Goal: Task Accomplishment & Management: Use online tool/utility

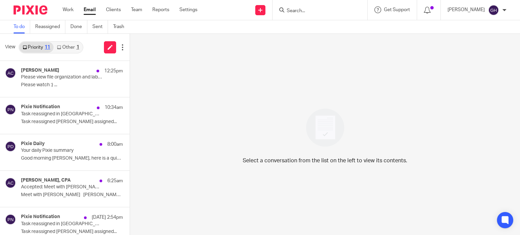
click at [65, 48] on link "Other 1" at bounding box center [68, 47] width 29 height 11
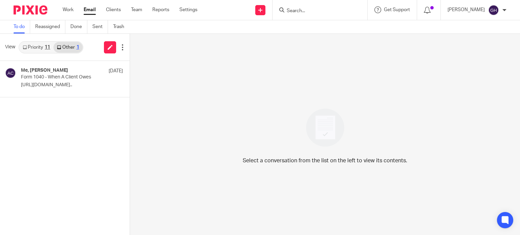
click at [37, 44] on link "Priority 11" at bounding box center [36, 47] width 34 height 11
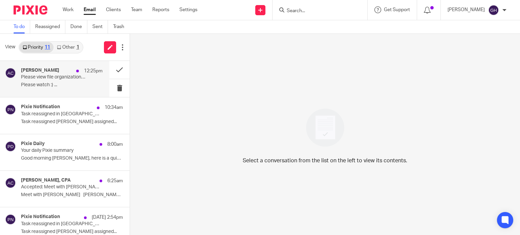
click at [64, 76] on p "Please view file organization and labeling as well as posting an estimated tax …" at bounding box center [53, 78] width 65 height 6
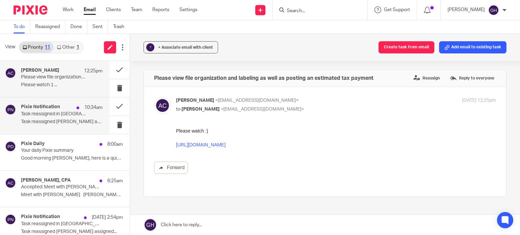
click at [55, 117] on p "Task reassigned in Pixie" at bounding box center [53, 114] width 65 height 6
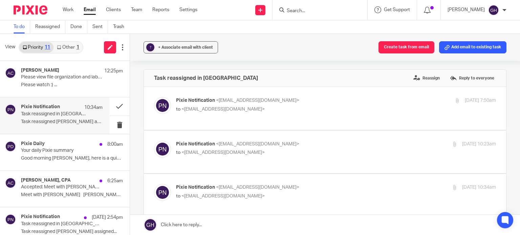
click at [78, 118] on div "Pixie Notification 10:34am Task reassigned in Pixie Task reassigned Kelly Salmo…" at bounding box center [62, 115] width 82 height 23
click at [112, 103] on button at bounding box center [119, 107] width 20 height 18
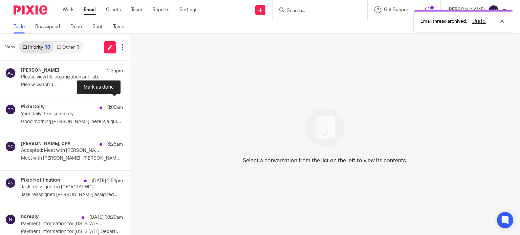
click at [130, 103] on button at bounding box center [132, 107] width 5 height 18
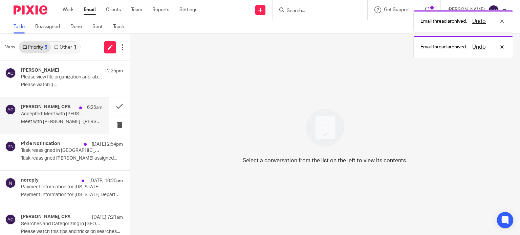
click at [70, 115] on p "Accepted: Meet with Gabby @ Tue Aug 26, 2025 10:30am - 11:30am (EDT) (gabby@amy…" at bounding box center [53, 114] width 65 height 6
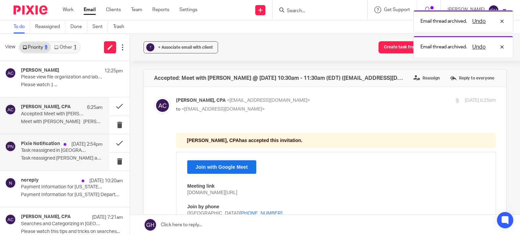
click at [61, 152] on p "Task reassigned in Pixie" at bounding box center [53, 151] width 65 height 6
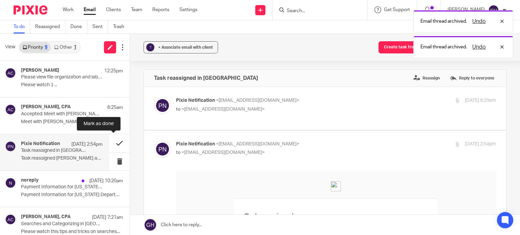
click at [114, 145] on button at bounding box center [119, 143] width 20 height 18
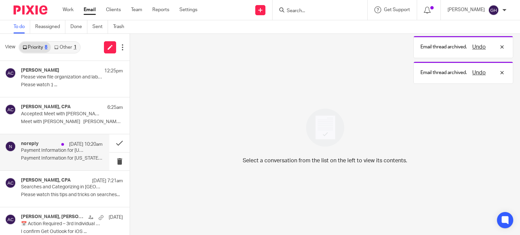
click at [61, 156] on p "Payment Information for Michigan Department of..." at bounding box center [62, 159] width 82 height 6
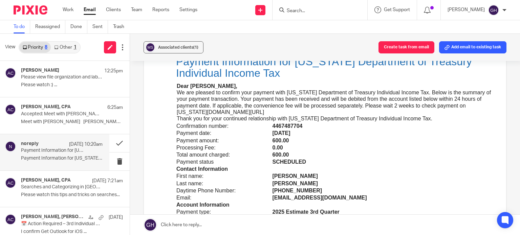
scroll to position [123, 0]
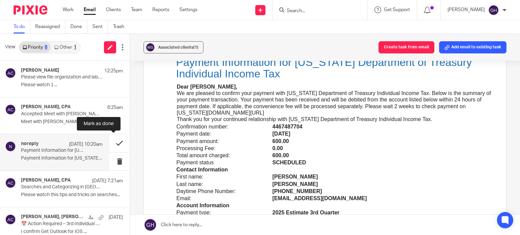
click at [109, 143] on button at bounding box center [119, 143] width 20 height 18
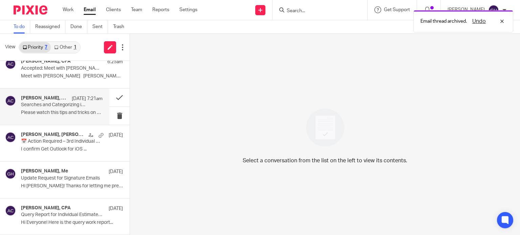
scroll to position [45, 0]
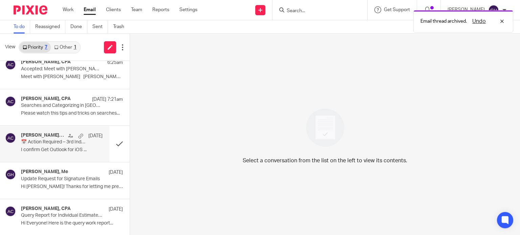
click at [62, 146] on div "Donna Kragt, Amy Corfixsen Aug 20 📅 Action Required – 3rd Individual Estimated …" at bounding box center [62, 144] width 82 height 23
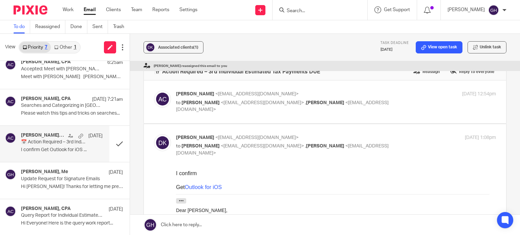
scroll to position [5, 0]
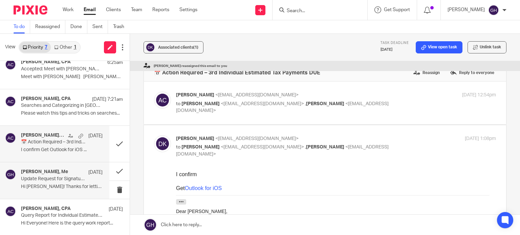
click at [61, 175] on div "Amy Corfixsen, Me Aug 19" at bounding box center [62, 172] width 82 height 7
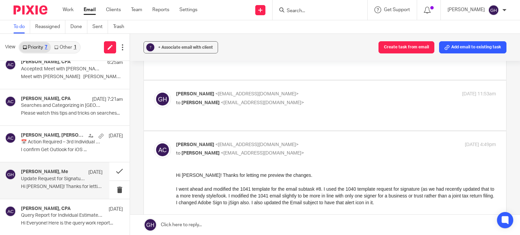
scroll to position [362, 0]
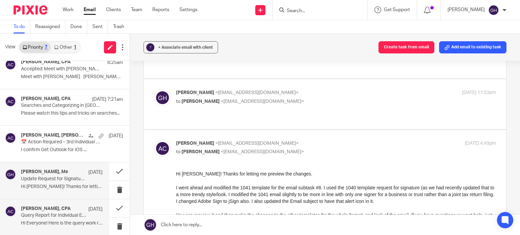
click at [58, 208] on h4 "Amy L Corfixsen, CPA" at bounding box center [46, 209] width 50 height 6
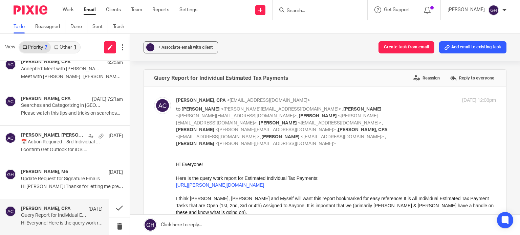
scroll to position [0, 0]
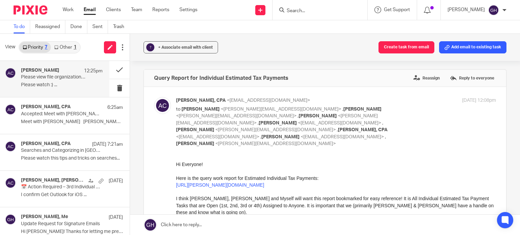
click at [61, 76] on p "Please view file organization and labeling as well as posting an estimated tax …" at bounding box center [53, 78] width 65 height 6
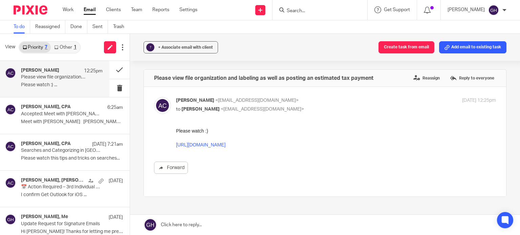
click at [226, 146] on link "https://www.loom.com/share/bdecf63d2d3d4e66aa41a8f47e726c83?sid=2bdb75e9-adae-4…" at bounding box center [200, 144] width 49 height 5
click at [451, 82] on label "Reply to everyone" at bounding box center [472, 78] width 48 height 10
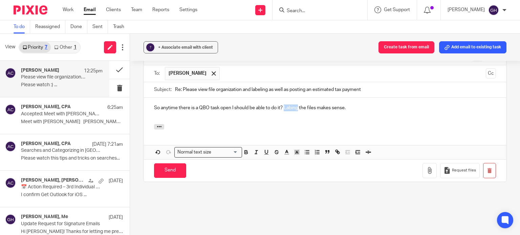
drag, startPoint x: 293, startPoint y: 100, endPoint x: 289, endPoint y: 102, distance: 4.9
click at [289, 105] on p "So anytime there is a QBO task open I should be able to do it? Labing the files…" at bounding box center [325, 108] width 342 height 7
click at [291, 98] on div "So anytime there is a QBO task open I should be able to do it? Labing the files…" at bounding box center [325, 111] width 362 height 26
click at [294, 124] on div at bounding box center [325, 127] width 362 height 7
drag, startPoint x: 284, startPoint y: 99, endPoint x: 356, endPoint y: 106, distance: 72.9
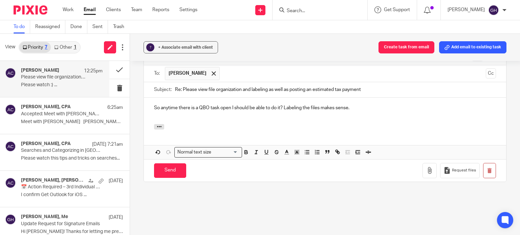
click at [356, 106] on div "So anytime there is a QBO task open I should be able to do it? Labeling the fil…" at bounding box center [325, 111] width 362 height 26
click at [163, 164] on input "Send" at bounding box center [170, 171] width 32 height 15
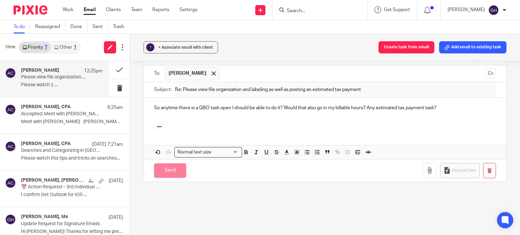
scroll to position [42, 0]
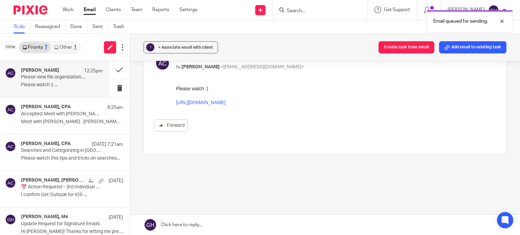
click at [72, 49] on link "Other 1" at bounding box center [65, 47] width 29 height 11
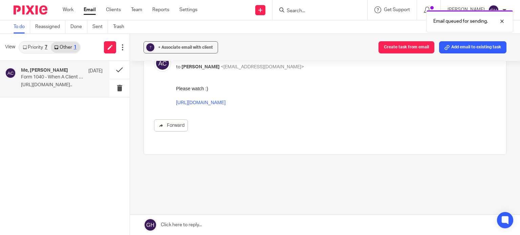
click at [58, 97] on div "Me, Amy Corfixsen Aug 22 Form 1040 - When A Client Owes https://www.loom.com/sh…" at bounding box center [54, 79] width 109 height 36
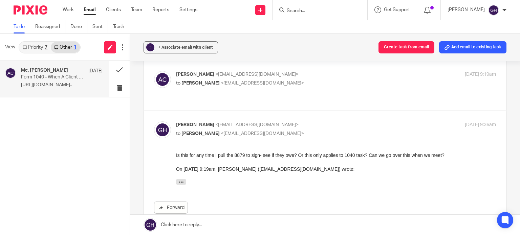
scroll to position [24, 0]
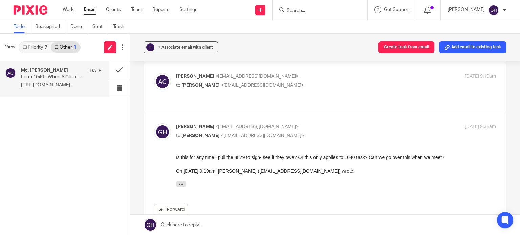
click at [44, 45] on link "Priority 7" at bounding box center [34, 47] width 31 height 11
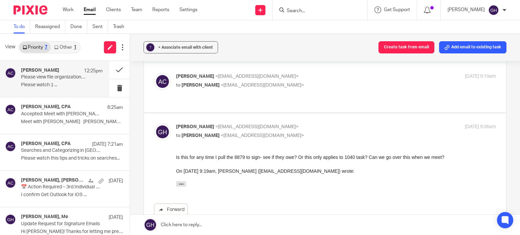
click at [48, 84] on p "Please watch :) ..." at bounding box center [62, 85] width 82 height 6
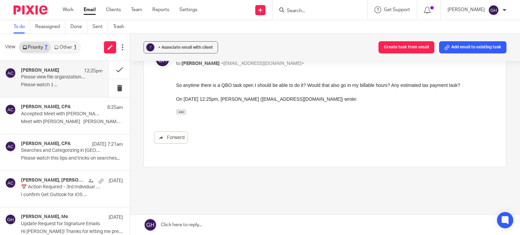
scroll to position [0, 0]
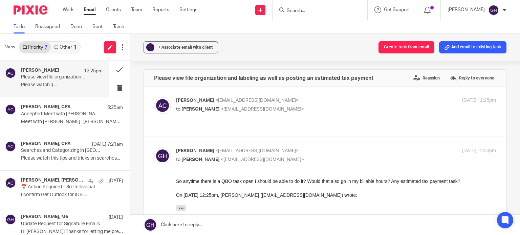
click at [459, 84] on div "Please view file organization and labeling as well as posting an estimated tax …" at bounding box center [325, 78] width 362 height 17
click at [453, 80] on label "Reply to everyone" at bounding box center [472, 78] width 48 height 10
click at [77, 97] on div "Amy Corfixsen 12:25pm Please view file organization and labeling as well as pos…" at bounding box center [54, 79] width 109 height 36
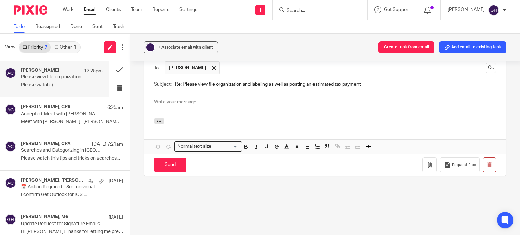
scroll to position [238, 0]
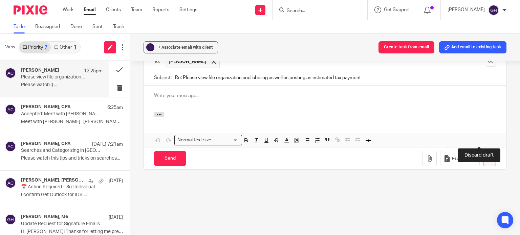
click at [483, 151] on button "button" at bounding box center [489, 158] width 13 height 15
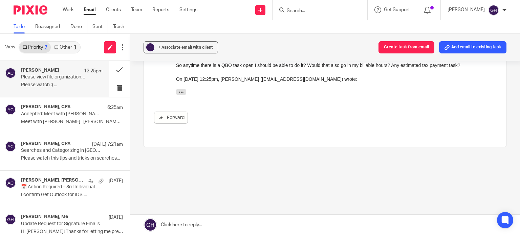
scroll to position [96, 0]
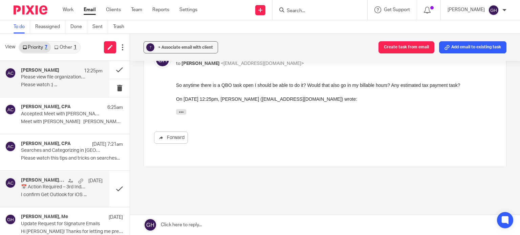
click at [47, 192] on div "Donna Kragt, Amy Corfixsen Aug 20 📅 Action Required – 3rd Individual Estimated …" at bounding box center [62, 189] width 82 height 23
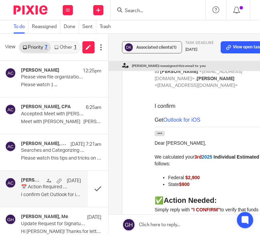
scroll to position [109, 0]
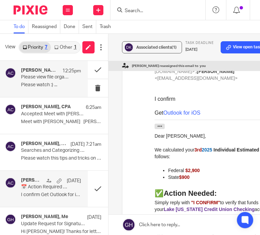
click at [46, 86] on p "Please watch :) ..." at bounding box center [51, 85] width 60 height 6
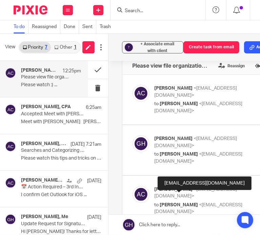
scroll to position [0, 0]
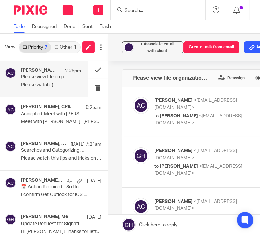
click at [186, 120] on label at bounding box center [216, 112] width 189 height 50
click at [132, 97] on input "checkbox" at bounding box center [132, 97] width 0 height 0
checkbox input "true"
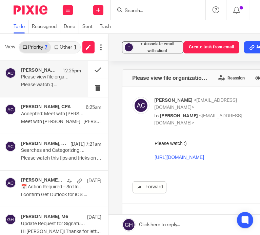
click at [187, 158] on link "https://www.loom.com/share/bdecf63d2d3d4e66aa41a8f47e726c83?sid=2bdb75e9-adae-4…" at bounding box center [178, 157] width 49 height 5
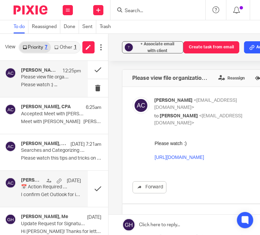
click at [49, 189] on p "📅 Action Required – 3rd Individual Estimated Tax Payments DUE" at bounding box center [45, 188] width 48 height 6
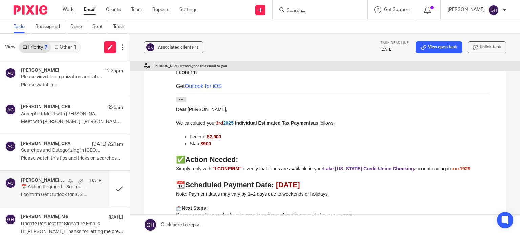
scroll to position [45, 0]
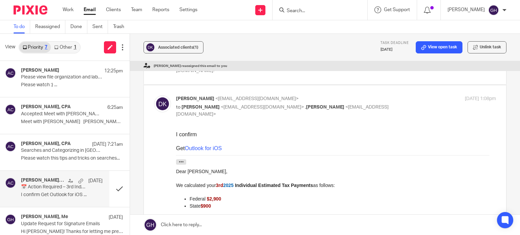
drag, startPoint x: 12, startPoint y: 32, endPoint x: 176, endPoint y: -30, distance: 175.6
click at [176, 0] on html "Work Email Clients Team Reports Settings Work Email Clients Team Reports Settin…" at bounding box center [260, 117] width 520 height 235
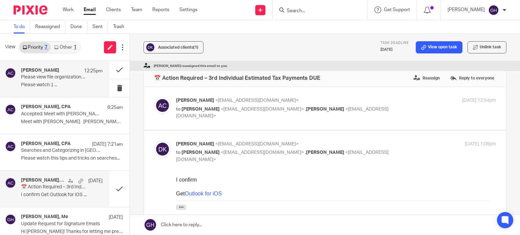
scroll to position [0, 0]
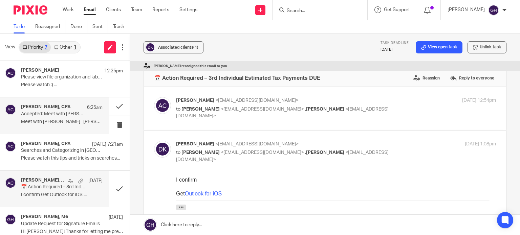
click at [56, 119] on div "Amy L Corfixsen, CPA 6:25am Accepted: Meet with Gabby @ Tue Aug 26, 2025 10:30a…" at bounding box center [62, 115] width 82 height 23
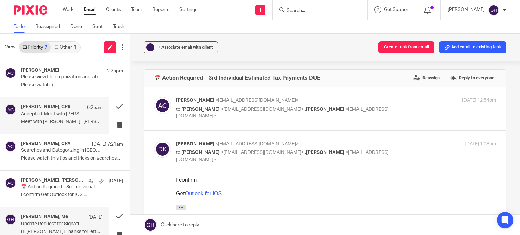
click at [66, 226] on p "Update Request for Signature Emails" at bounding box center [53, 225] width 65 height 6
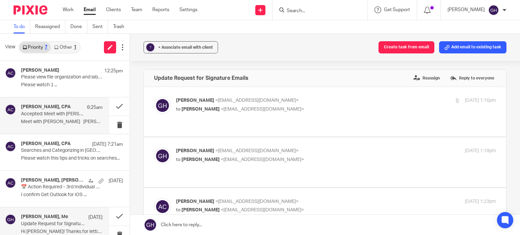
click at [41, 128] on div "Amy L Corfixsen, CPA 6:25am Accepted: Meet with Gabby @ Tue Aug 26, 2025 10:30a…" at bounding box center [54, 116] width 109 height 36
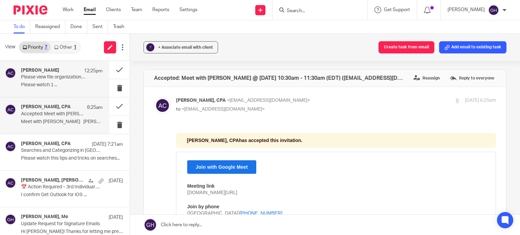
click at [54, 85] on p "Please watch :) ..." at bounding box center [62, 85] width 82 height 6
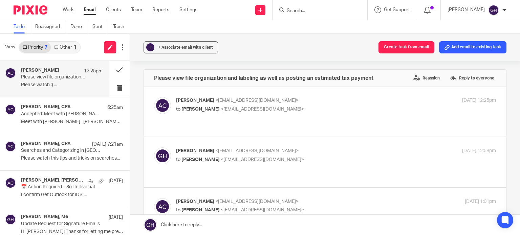
click at [223, 112] on p "to Gabby Hallatschek <gabby@amylcpa.com>" at bounding box center [282, 109] width 213 height 7
checkbox input "true"
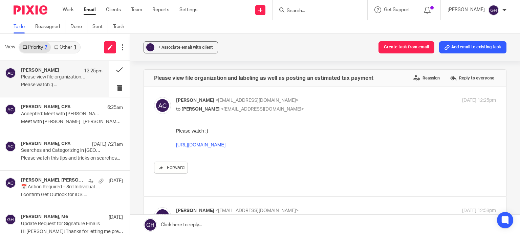
click at [226, 142] on link "https://www.loom.com/share/bdecf63d2d3d4e66aa41a8f47e726c83?sid=2bdb75e9-adae-4…" at bounding box center [200, 144] width 49 height 5
click at [59, 118] on div "Amy L Corfixsen, CPA 6:25am Accepted: Meet with Gabby @ Tue Aug 26, 2025 10:30a…" at bounding box center [62, 115] width 82 height 23
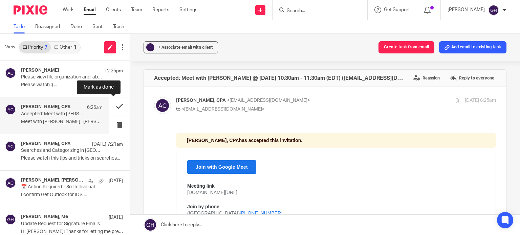
click at [113, 105] on button at bounding box center [119, 107] width 20 height 18
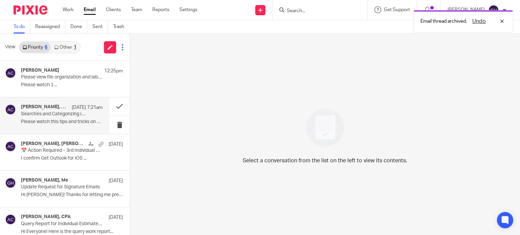
click at [54, 123] on p "Please watch this tips and tricks on searches..." at bounding box center [62, 122] width 82 height 6
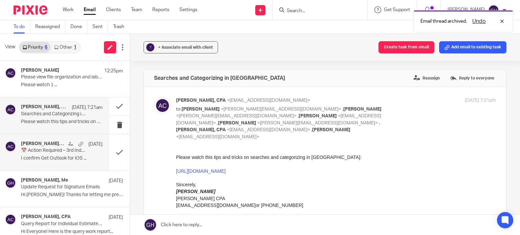
click at [56, 160] on p "I confirm Get Outlook for iOS ..." at bounding box center [62, 159] width 82 height 6
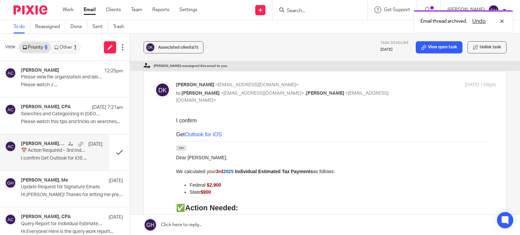
scroll to position [61, 0]
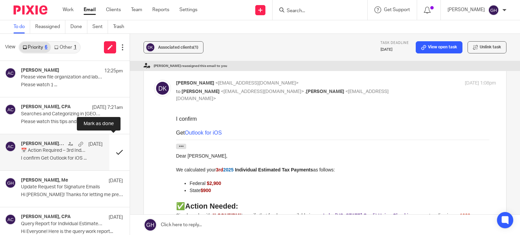
click at [113, 154] on button at bounding box center [119, 152] width 20 height 36
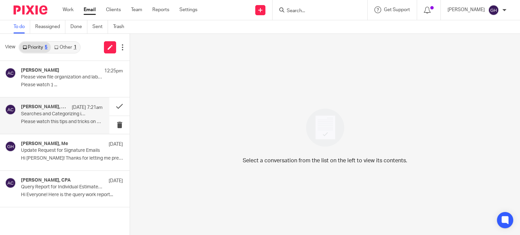
click at [61, 121] on p "Please watch this tips and tricks on searches..." at bounding box center [62, 122] width 82 height 6
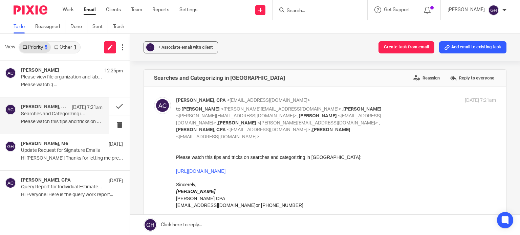
scroll to position [0, 0]
click at [40, 86] on p "Please watch :) ..." at bounding box center [62, 85] width 82 height 6
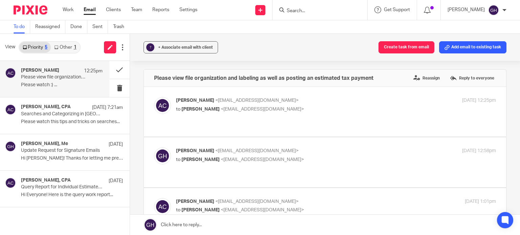
click at [61, 48] on link "Other 1" at bounding box center [65, 47] width 29 height 11
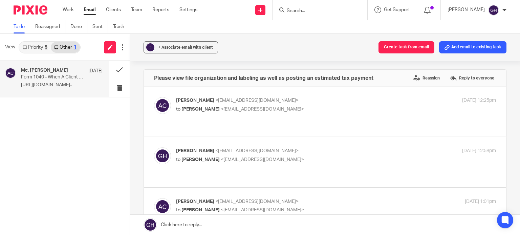
click at [64, 90] on div "Me, Amy Corfixsen Aug 22 Form 1040 - When A Client Owes https://www.loom.com/sh…" at bounding box center [62, 79] width 82 height 23
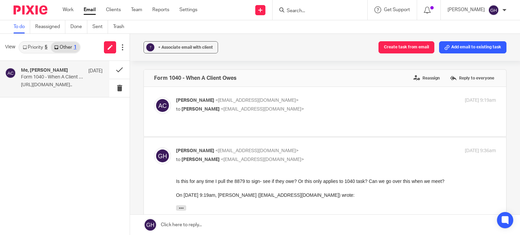
click at [38, 46] on link "Priority 5" at bounding box center [34, 47] width 31 height 11
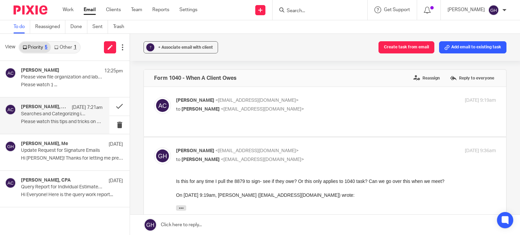
click at [56, 108] on h4 "Amy L Corfixsen, CPA" at bounding box center [44, 107] width 47 height 6
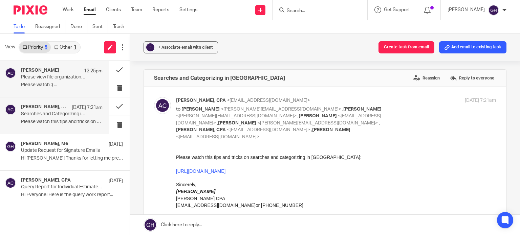
click at [54, 86] on p "Please watch :) ..." at bounding box center [62, 85] width 82 height 6
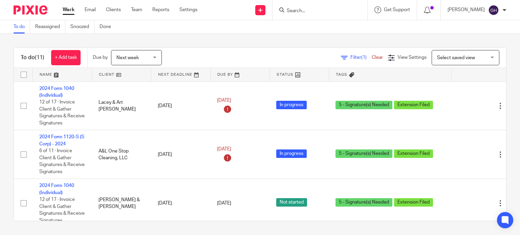
click at [318, 6] on form at bounding box center [322, 10] width 72 height 8
click at [294, 10] on input "Search" at bounding box center [316, 11] width 61 height 6
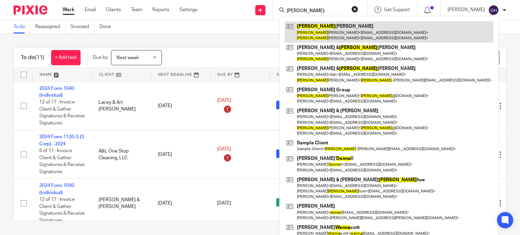
type input "donna"
click at [308, 41] on link at bounding box center [389, 31] width 209 height 21
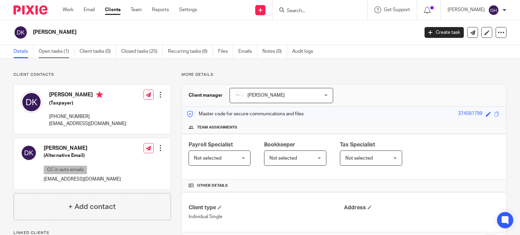
click at [74, 50] on link "Open tasks (1)" at bounding box center [57, 51] width 36 height 13
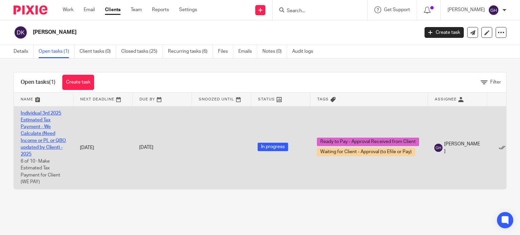
click at [34, 132] on link "Individual 3rd 2025 Estimated Tax Payment - We Calculate (Need Income or PL or …" at bounding box center [43, 134] width 45 height 46
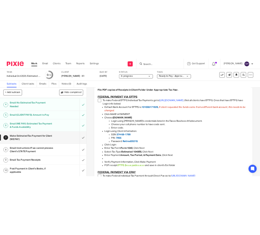
scroll to position [164, 0]
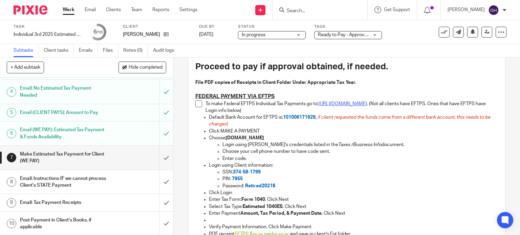
click at [343, 102] on link "https://www.eftps.gov/eftps/" at bounding box center [343, 104] width 48 height 5
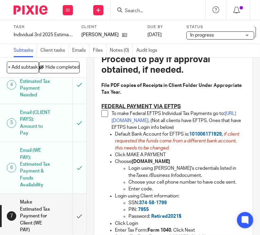
scroll to position [256, 0]
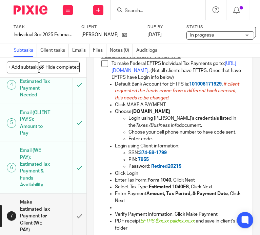
click at [158, 169] on span "Retired2021$" at bounding box center [166, 166] width 30 height 5
drag, startPoint x: 186, startPoint y: 171, endPoint x: 149, endPoint y: 170, distance: 37.3
click at [149, 170] on p "Password: Retired2021$" at bounding box center [186, 166] width 117 height 7
copy span "Retired2021$"
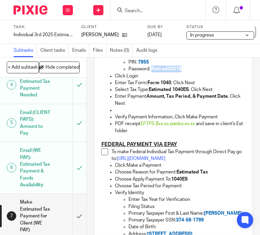
scroll to position [354, 0]
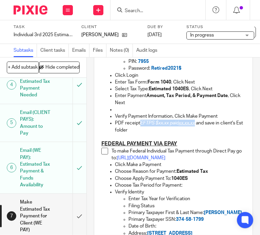
drag, startPoint x: 138, startPoint y: 128, endPoint x: 195, endPoint y: 131, distance: 56.6
click at [195, 131] on p "PDF receipt EFTPS $xx.xx paid xx.xx.xx and save in client's Est folder" at bounding box center [180, 127] width 130 height 14
copy p "EFTPS $xx.xx paid xx.xx.xx"
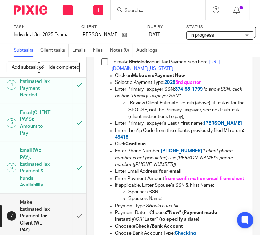
scroll to position [636, 0]
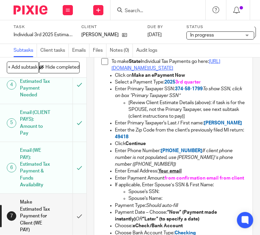
click at [191, 71] on link "https://www.michigan.gov/taxes/iit/online-payments" at bounding box center [165, 65] width 109 height 12
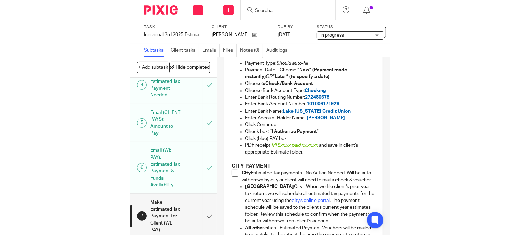
scroll to position [779, 0]
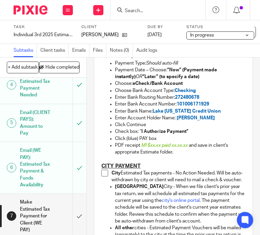
click at [188, 100] on span "272480678" at bounding box center [187, 97] width 24 height 5
copy span "272480678"
click at [191, 108] on p "Enter Bank Account Number: 101006171929" at bounding box center [180, 104] width 130 height 7
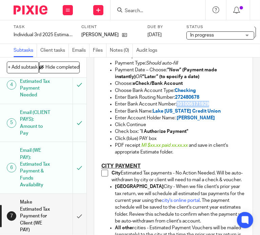
copy span "101006171929"
drag, startPoint x: 206, startPoint y: 136, endPoint x: 175, endPoint y: 139, distance: 30.9
click at [175, 122] on p "Enter Account Holder Name: Donna Kragt" at bounding box center [180, 118] width 130 height 7
copy span "[PERSON_NAME]"
drag, startPoint x: 138, startPoint y: 167, endPoint x: 186, endPoint y: 166, distance: 47.4
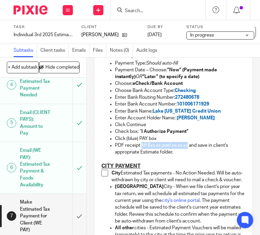
click at [186, 148] on span "MI $xx.xx paid xx.xx.xx" at bounding box center [164, 145] width 46 height 5
copy span "MI $xx.xx paid xx.xx.xx"
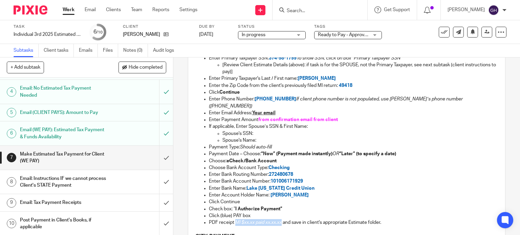
scroll to position [462, 0]
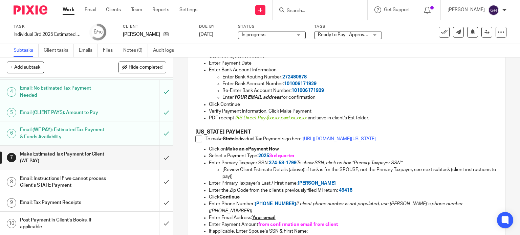
click at [196, 136] on span at bounding box center [198, 139] width 7 height 7
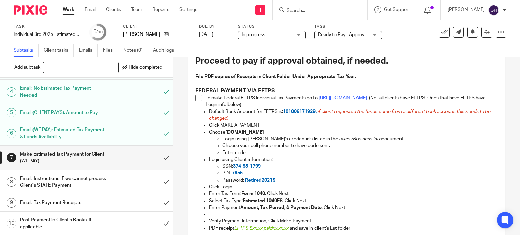
scroll to position [169, 0]
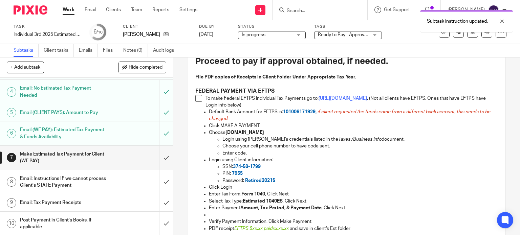
click at [197, 102] on li "To make Federal EFTPS Individual Tax Payments go to: https://www.eftps.gov/eftp…" at bounding box center [346, 102] width 303 height 14
click at [196, 99] on span at bounding box center [198, 98] width 7 height 7
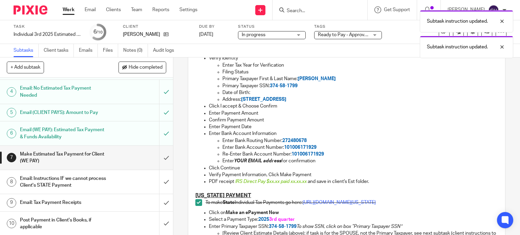
scroll to position [402, 0]
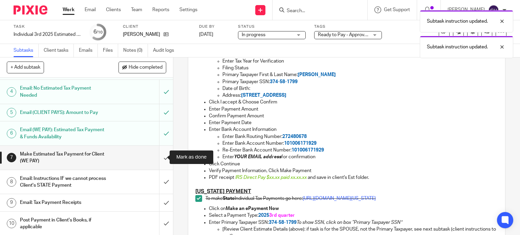
click at [157, 158] on input "submit" at bounding box center [86, 158] width 173 height 24
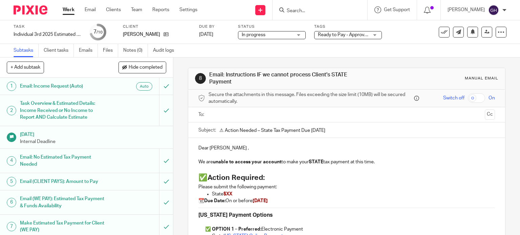
click at [354, 34] on span "Ready to Pay - Approval Received from Client + 1" at bounding box center [369, 35] width 103 height 5
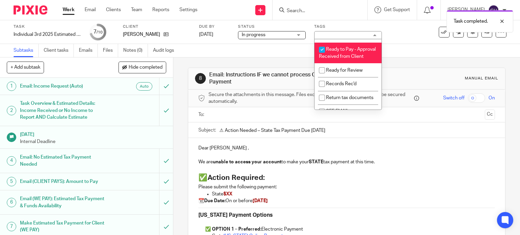
scroll to position [418, 0]
click at [340, 58] on span "Ready to Pay - Approval Received from Client" at bounding box center [347, 52] width 57 height 12
checkbox input "false"
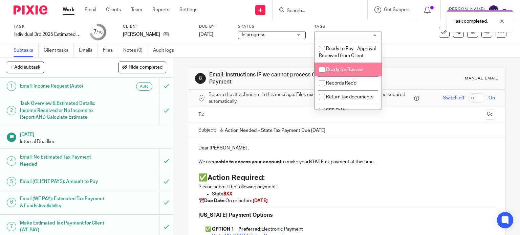
click at [374, 145] on p "Dear [PERSON_NAME] ," at bounding box center [346, 148] width 297 height 7
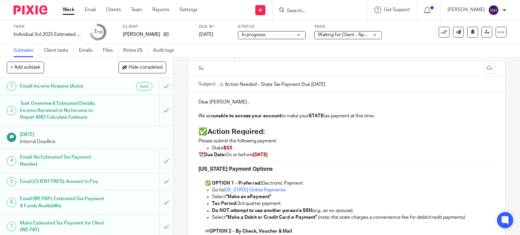
scroll to position [46, 0]
click at [249, 69] on input "text" at bounding box center [346, 69] width 271 height 8
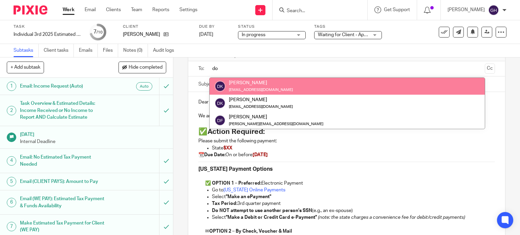
type input "do"
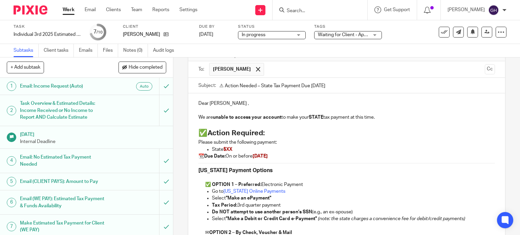
click at [317, 150] on p "State $XX" at bounding box center [353, 149] width 283 height 7
click at [234, 104] on p "Dear Donna Kragt ," at bounding box center [346, 103] width 297 height 7
click at [236, 104] on p "Dear Donna Kragt ," at bounding box center [346, 103] width 297 height 7
click at [281, 135] on h2 "✅ Action Required:" at bounding box center [346, 134] width 297 height 12
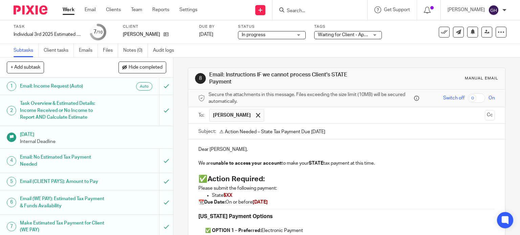
scroll to position [69, 0]
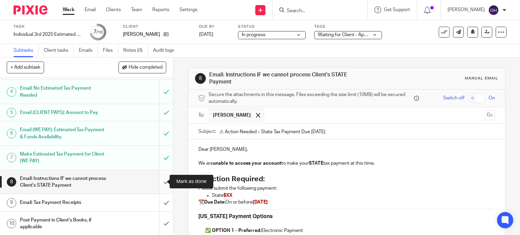
click at [160, 179] on input "submit" at bounding box center [86, 182] width 173 height 24
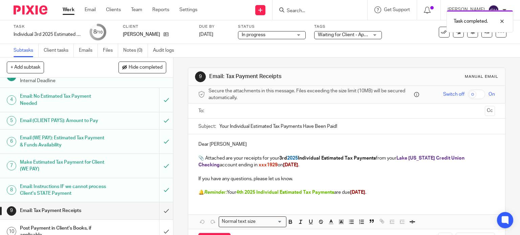
scroll to position [69, 0]
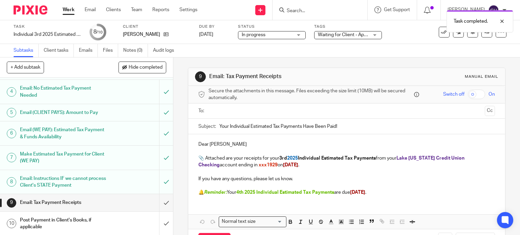
click at [234, 107] on input "text" at bounding box center [346, 111] width 271 height 8
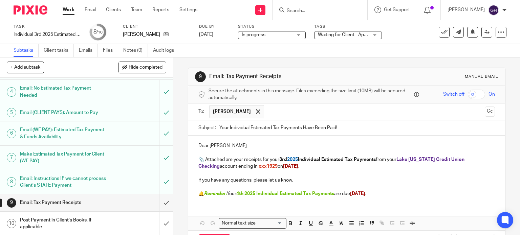
click at [238, 145] on p "Dear Donna Kragt" at bounding box center [346, 146] width 297 height 7
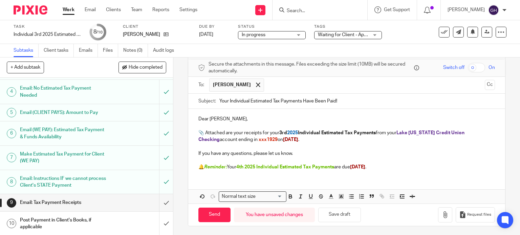
click at [281, 149] on p at bounding box center [346, 146] width 297 height 7
click at [442, 215] on icon "button" at bounding box center [445, 215] width 7 height 7
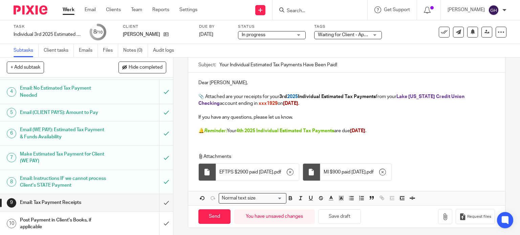
scroll to position [65, 0]
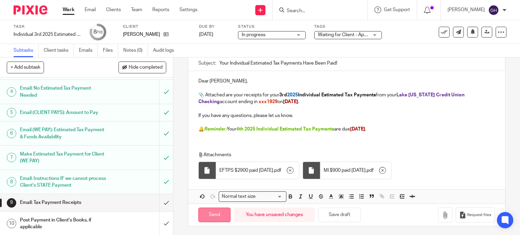
click at [217, 212] on input "Send" at bounding box center [214, 215] width 32 height 15
type input "Sent"
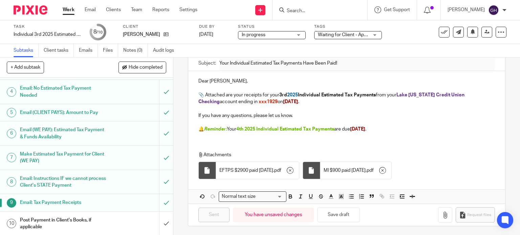
click at [79, 223] on h1 "Post Payment in Client's Books, if applicable" at bounding box center [64, 223] width 88 height 17
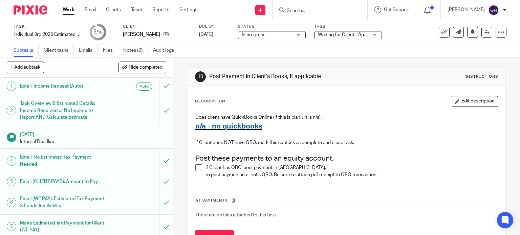
scroll to position [69, 0]
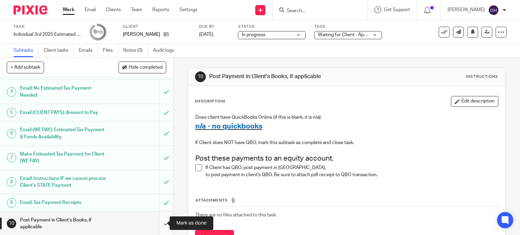
click at [159, 225] on input "submit" at bounding box center [86, 224] width 173 height 24
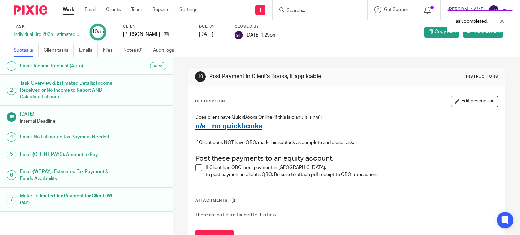
scroll to position [62, 0]
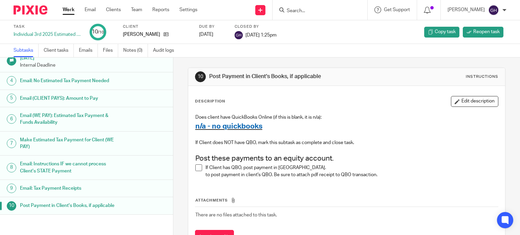
click at [197, 168] on span at bounding box center [198, 168] width 7 height 7
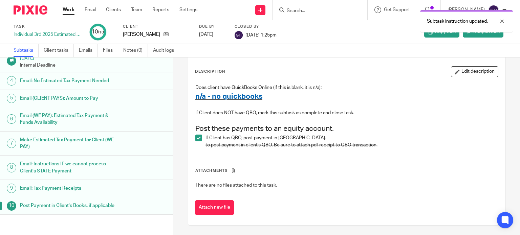
scroll to position [0, 0]
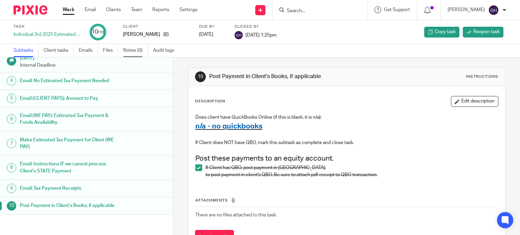
click at [134, 49] on link "Notes (0)" at bounding box center [135, 50] width 25 height 13
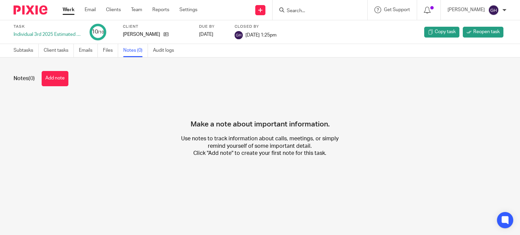
click at [70, 10] on link "Work" at bounding box center [69, 9] width 12 height 7
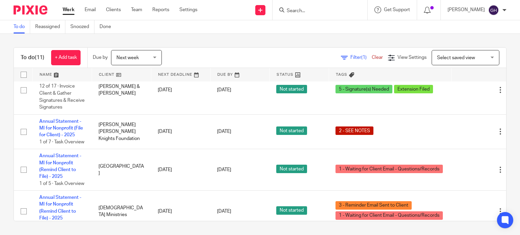
scroll to position [377, 0]
